Goal: Task Accomplishment & Management: Manage account settings

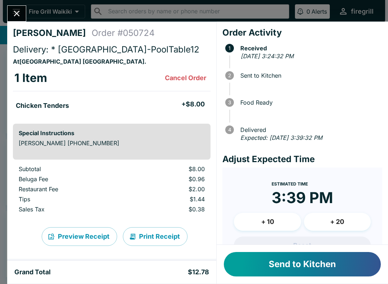
click at [345, 259] on button "Send to Kitchen" at bounding box center [302, 264] width 157 height 24
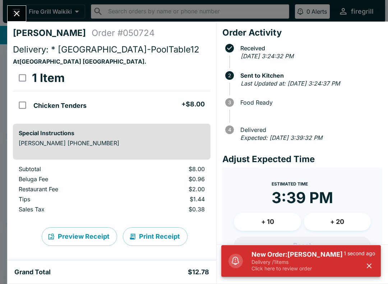
click at [304, 258] on h5 "New Order: [PERSON_NAME]" at bounding box center [298, 254] width 92 height 9
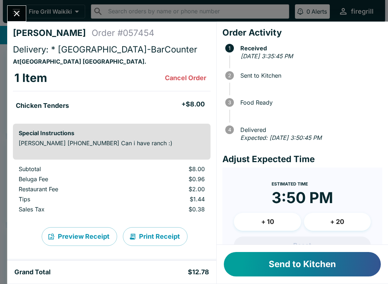
click at [360, 263] on button "Send to Kitchen" at bounding box center [302, 264] width 157 height 24
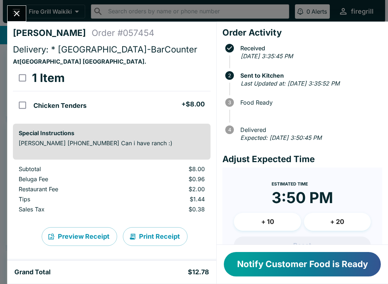
click at [15, 15] on icon "Close" at bounding box center [17, 14] width 6 height 6
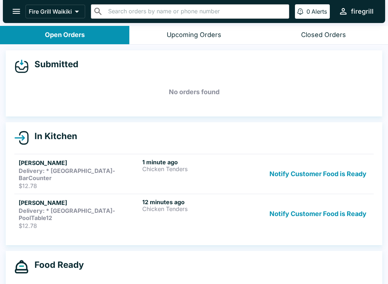
click at [139, 207] on div "[PERSON_NAME] Delivery: * [GEOGRAPHIC_DATA]-PoolTable12 $12.78" at bounding box center [79, 213] width 121 height 31
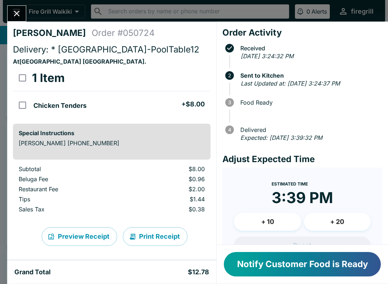
click at [19, 15] on icon "Close" at bounding box center [17, 14] width 6 height 6
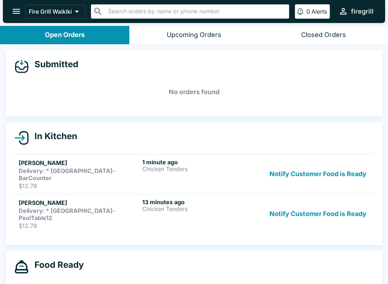
click at [92, 165] on h5 "[PERSON_NAME]" at bounding box center [79, 162] width 121 height 9
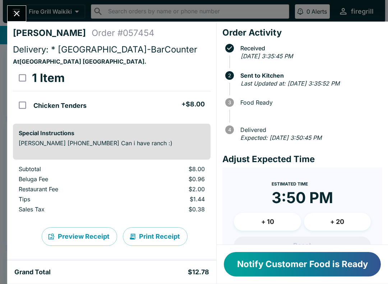
click at [17, 11] on icon "Close" at bounding box center [17, 14] width 10 height 10
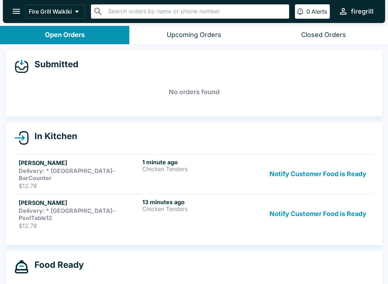
click at [344, 199] on button "Notify Customer Food is Ready" at bounding box center [318, 213] width 103 height 31
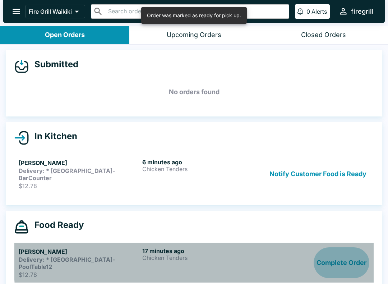
click at [352, 250] on button "Complete Order" at bounding box center [342, 262] width 56 height 31
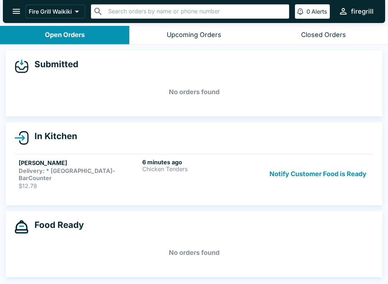
click at [72, 156] on link "[PERSON_NAME] Delivery: * [GEOGRAPHIC_DATA]-BarCounter $12.78 6 minutes ago Chi…" at bounding box center [193, 174] width 359 height 40
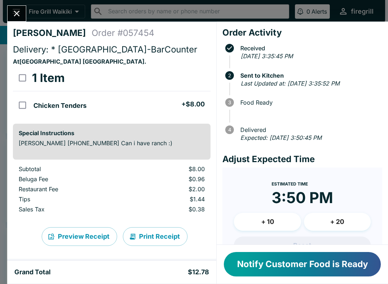
click at [17, 6] on button "Close" at bounding box center [17, 13] width 18 height 15
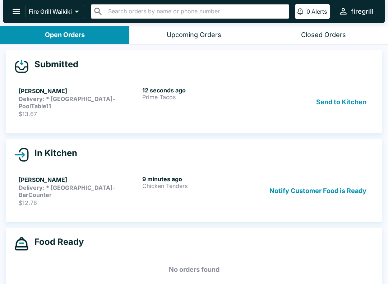
click at [56, 66] on h4 "Submitted" at bounding box center [54, 64] width 50 height 11
click at [47, 98] on strong "Delivery: * [GEOGRAPHIC_DATA]-PoolTable11" at bounding box center [67, 102] width 96 height 14
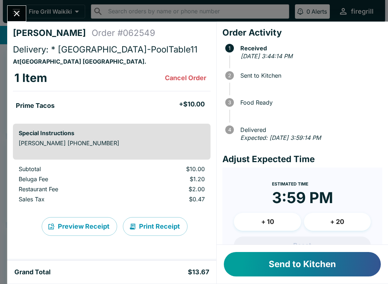
click at [315, 265] on button "Send to Kitchen" at bounding box center [302, 264] width 157 height 24
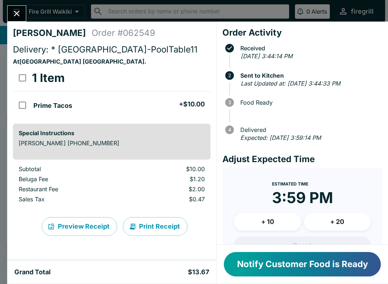
click at [341, 268] on button "Notify Customer Food is Ready" at bounding box center [302, 264] width 157 height 24
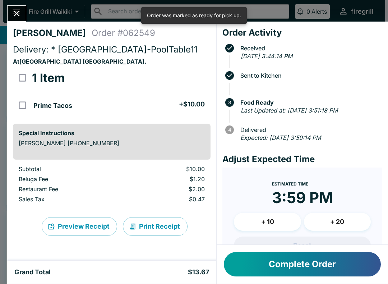
click at [15, 9] on icon "Close" at bounding box center [17, 14] width 10 height 10
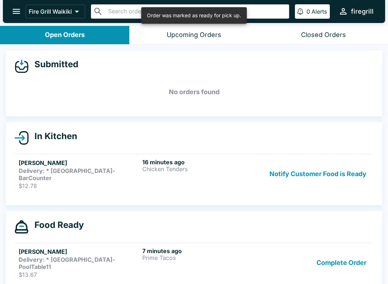
click at [341, 251] on button "Complete Order" at bounding box center [342, 262] width 56 height 31
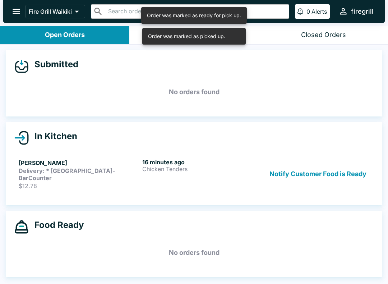
click at [331, 167] on button "Notify Customer Food is Ready" at bounding box center [318, 173] width 103 height 31
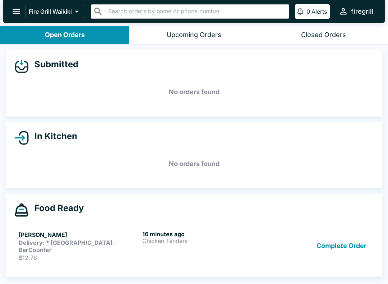
click at [346, 238] on button "Complete Order" at bounding box center [342, 245] width 56 height 31
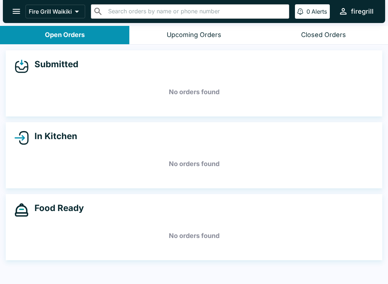
click at [343, 33] on div "Closed Orders" at bounding box center [323, 35] width 45 height 8
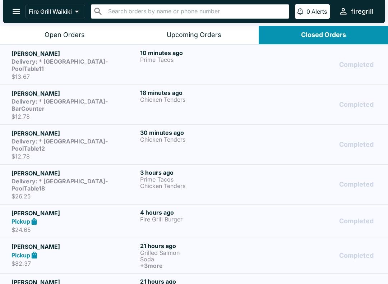
click at [101, 61] on strong "Delivery: * [GEOGRAPHIC_DATA]-PoolTable11" at bounding box center [59, 65] width 96 height 14
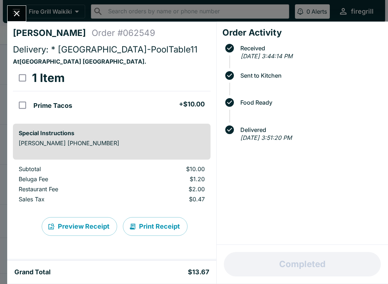
click at [22, 11] on button "Close" at bounding box center [17, 13] width 18 height 15
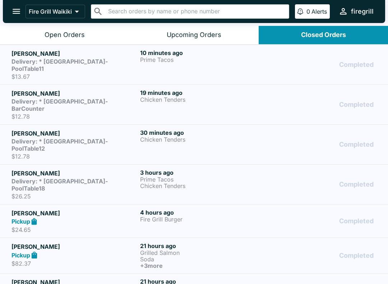
click at [93, 90] on h5 "[PERSON_NAME]" at bounding box center [74, 93] width 126 height 9
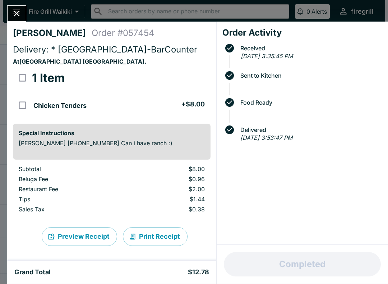
click at [18, 20] on button "Close" at bounding box center [17, 13] width 18 height 15
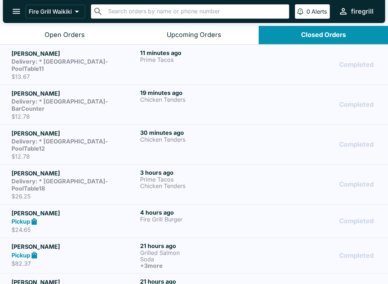
click at [56, 36] on div "Open Orders" at bounding box center [65, 35] width 40 height 8
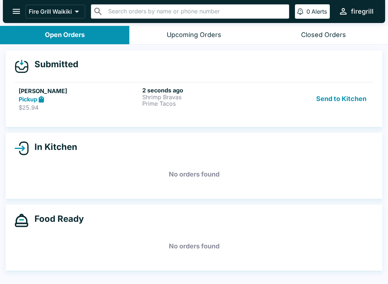
click at [336, 103] on button "Send to Kitchen" at bounding box center [341, 99] width 56 height 25
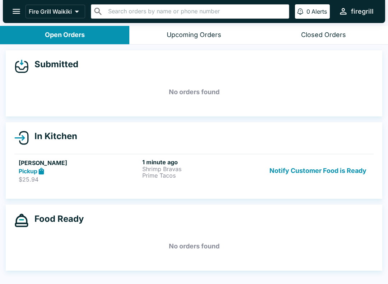
click at [68, 180] on p "$25.94" at bounding box center [79, 179] width 121 height 7
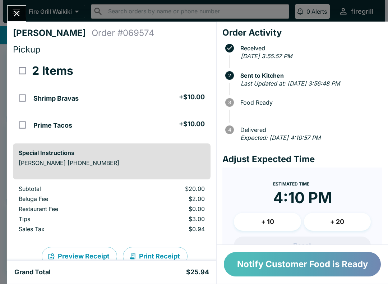
click at [313, 271] on button "Notify Customer Food is Ready" at bounding box center [302, 264] width 157 height 24
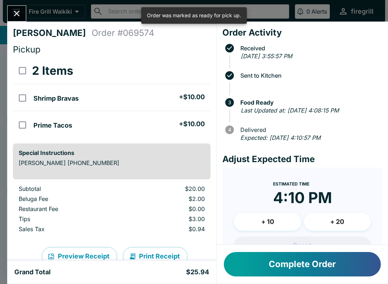
click at [323, 269] on button "Complete Order" at bounding box center [302, 264] width 157 height 24
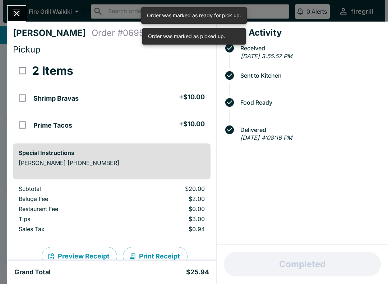
click at [17, 15] on icon "Close" at bounding box center [17, 14] width 10 height 10
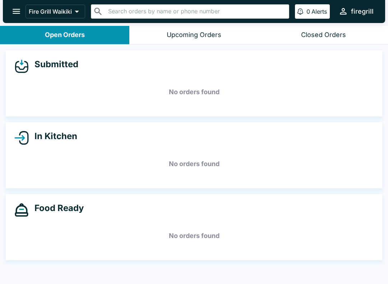
click at [349, 36] on button "Closed Orders" at bounding box center [323, 35] width 129 height 18
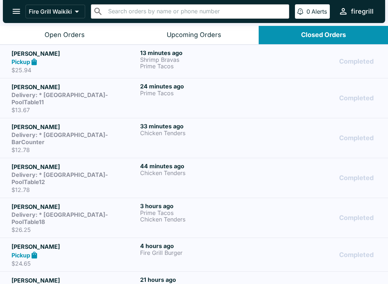
click at [201, 56] on p "Shrimp Bravas" at bounding box center [203, 59] width 126 height 6
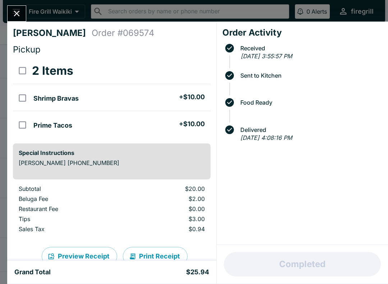
click at [24, 14] on button "Close" at bounding box center [17, 13] width 18 height 15
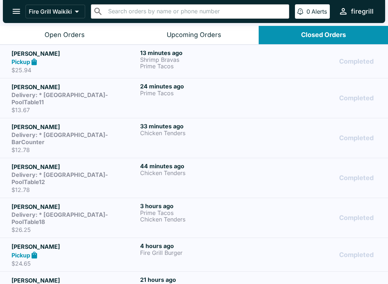
click at [102, 56] on h5 "[PERSON_NAME]" at bounding box center [74, 53] width 126 height 9
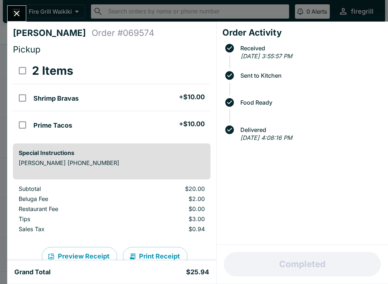
click at [14, 17] on icon "Close" at bounding box center [17, 14] width 10 height 10
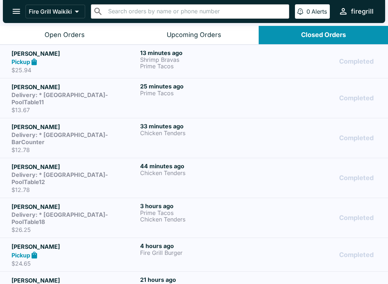
click at [29, 34] on button "Open Orders" at bounding box center [64, 35] width 129 height 18
